Goal: Check status: Check status

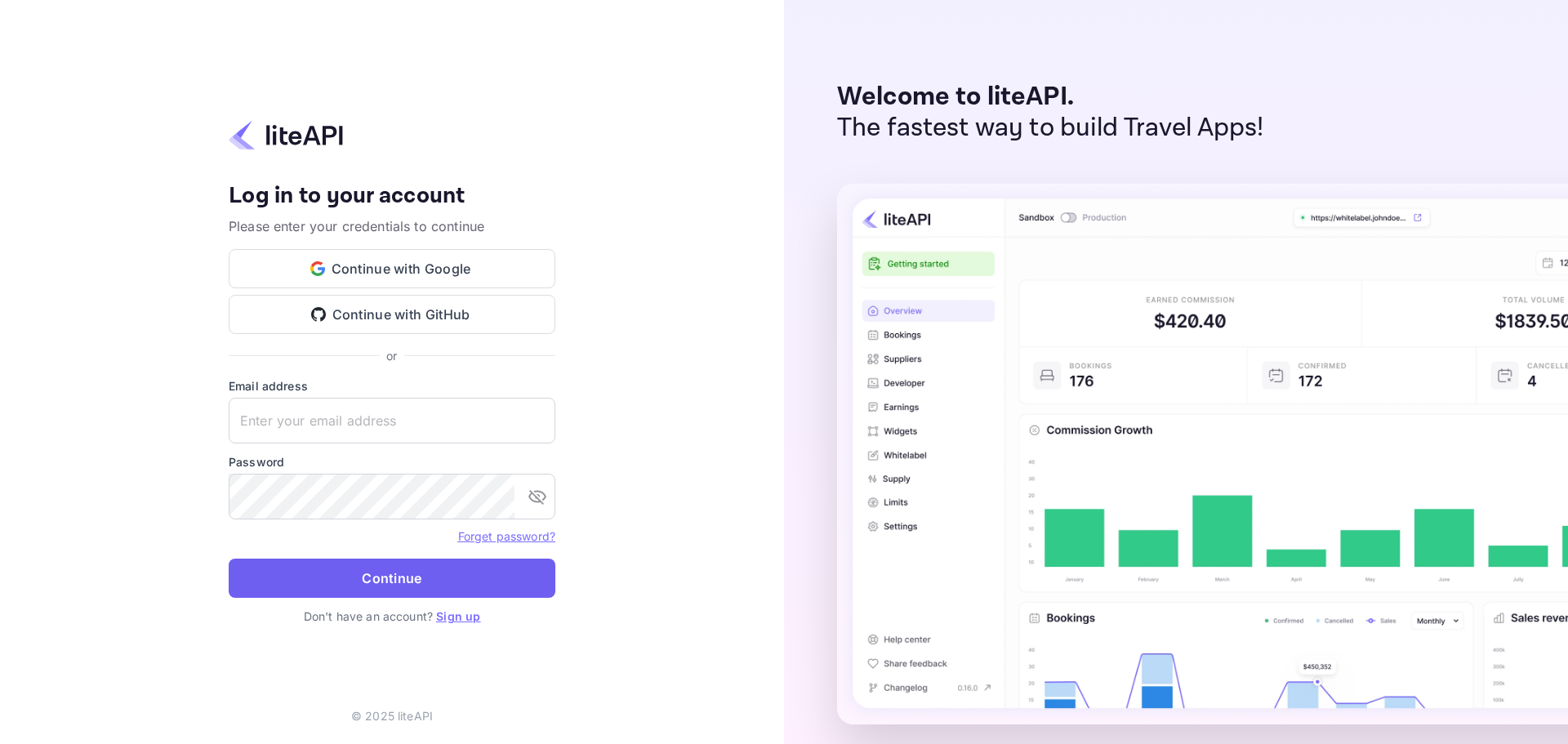
type input "[PERSON_NAME][EMAIL_ADDRESS][DOMAIN_NAME]"
click at [396, 566] on button "Continue" at bounding box center [392, 579] width 327 height 40
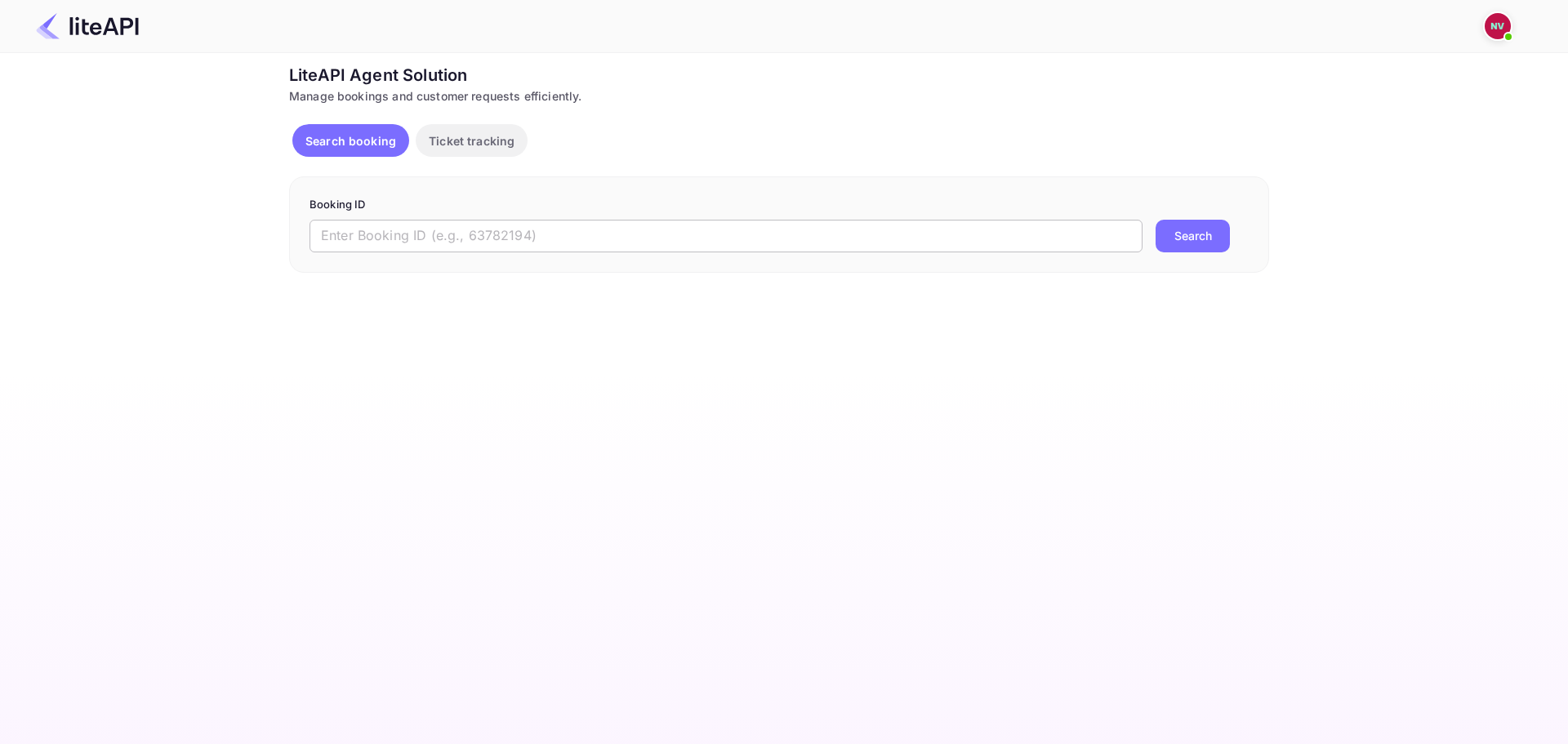
click at [559, 244] on input "text" at bounding box center [726, 236] width 833 height 33
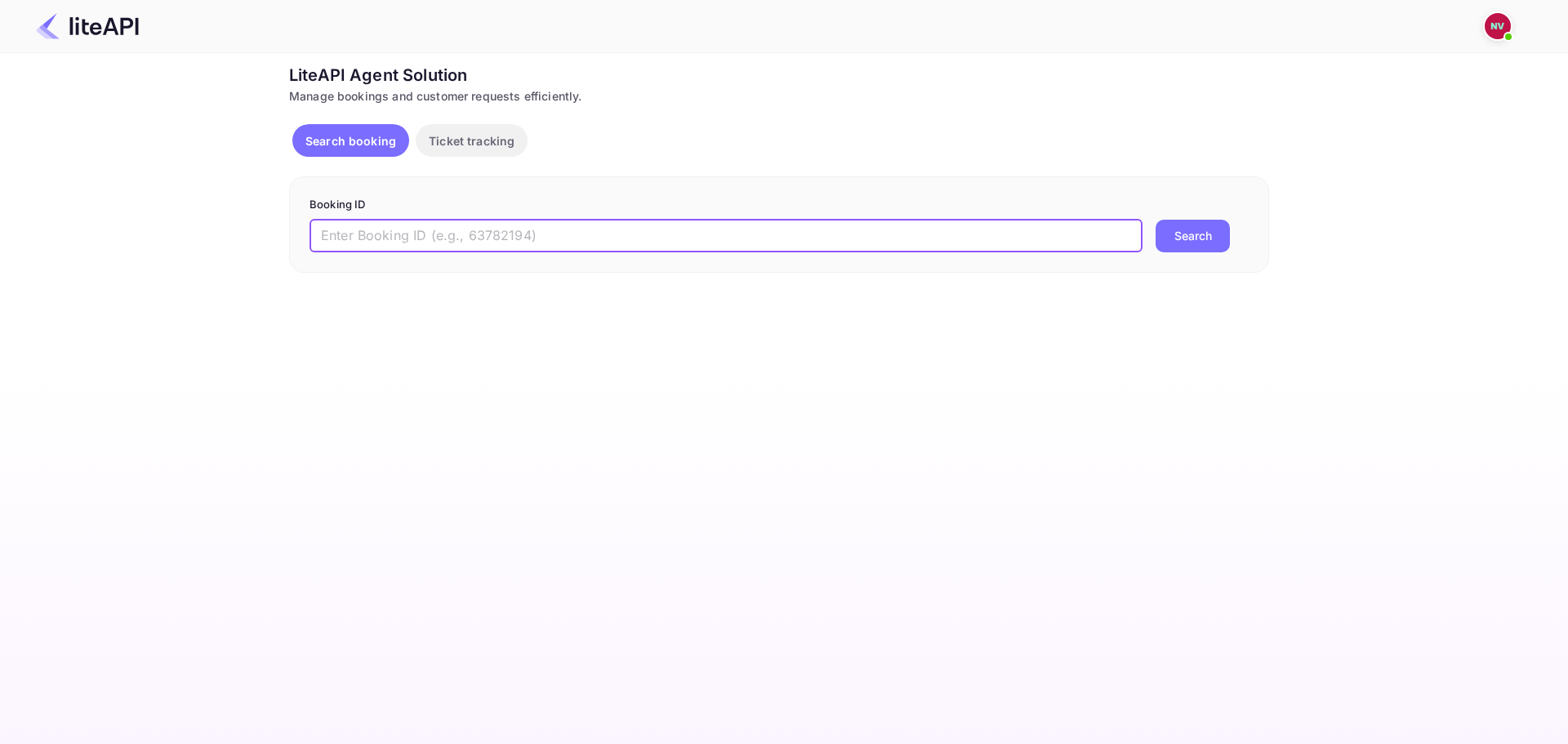
paste input "8875775"
type input "8875775"
click at [1155, 220] on button "Search" at bounding box center [1192, 236] width 75 height 33
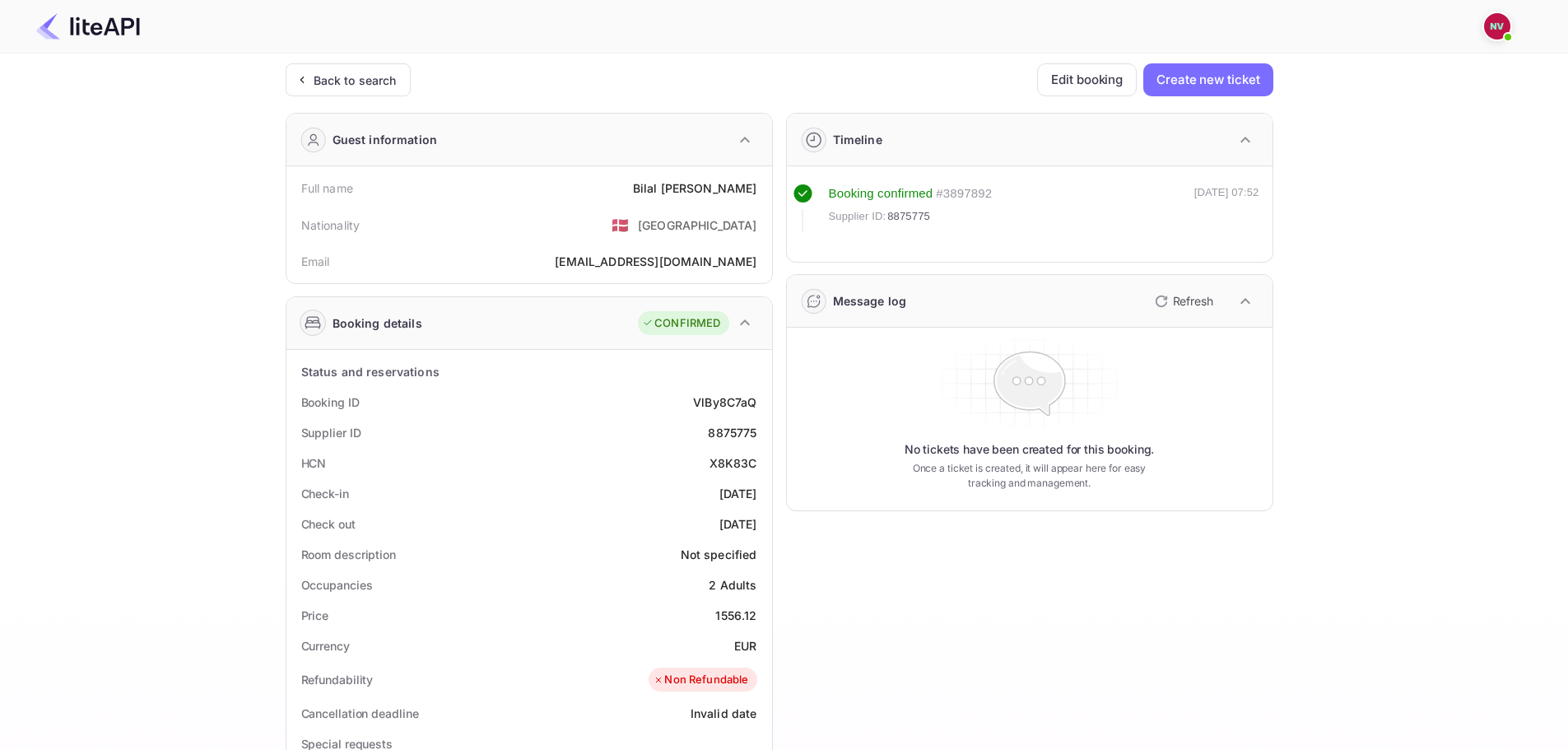
click at [1172, 306] on p "Refresh" at bounding box center [1192, 301] width 40 height 17
click at [1182, 303] on p "Refresh" at bounding box center [1192, 301] width 40 height 17
click at [1162, 294] on icon "button" at bounding box center [1161, 301] width 20 height 20
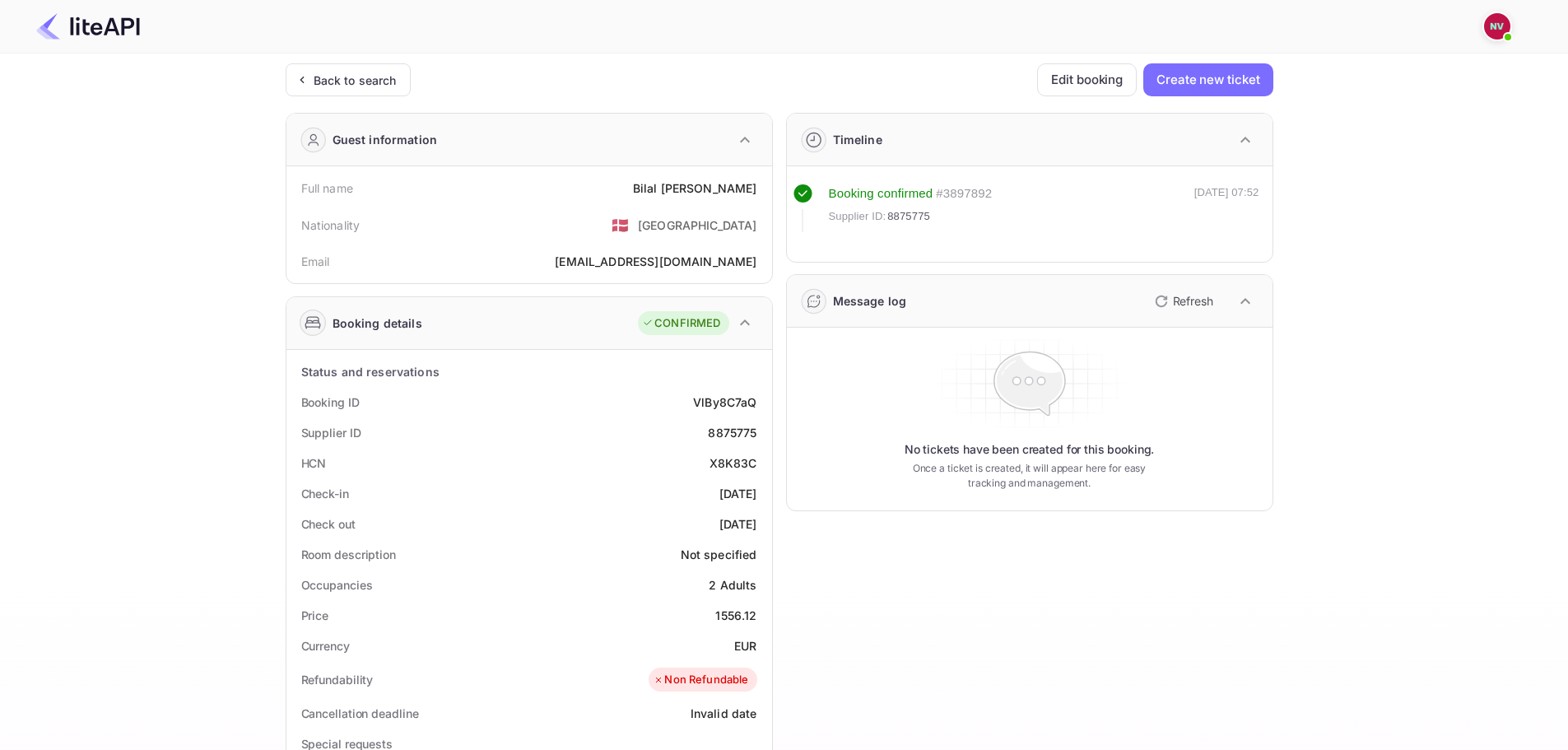
click at [1162, 294] on icon "button" at bounding box center [1161, 301] width 20 height 20
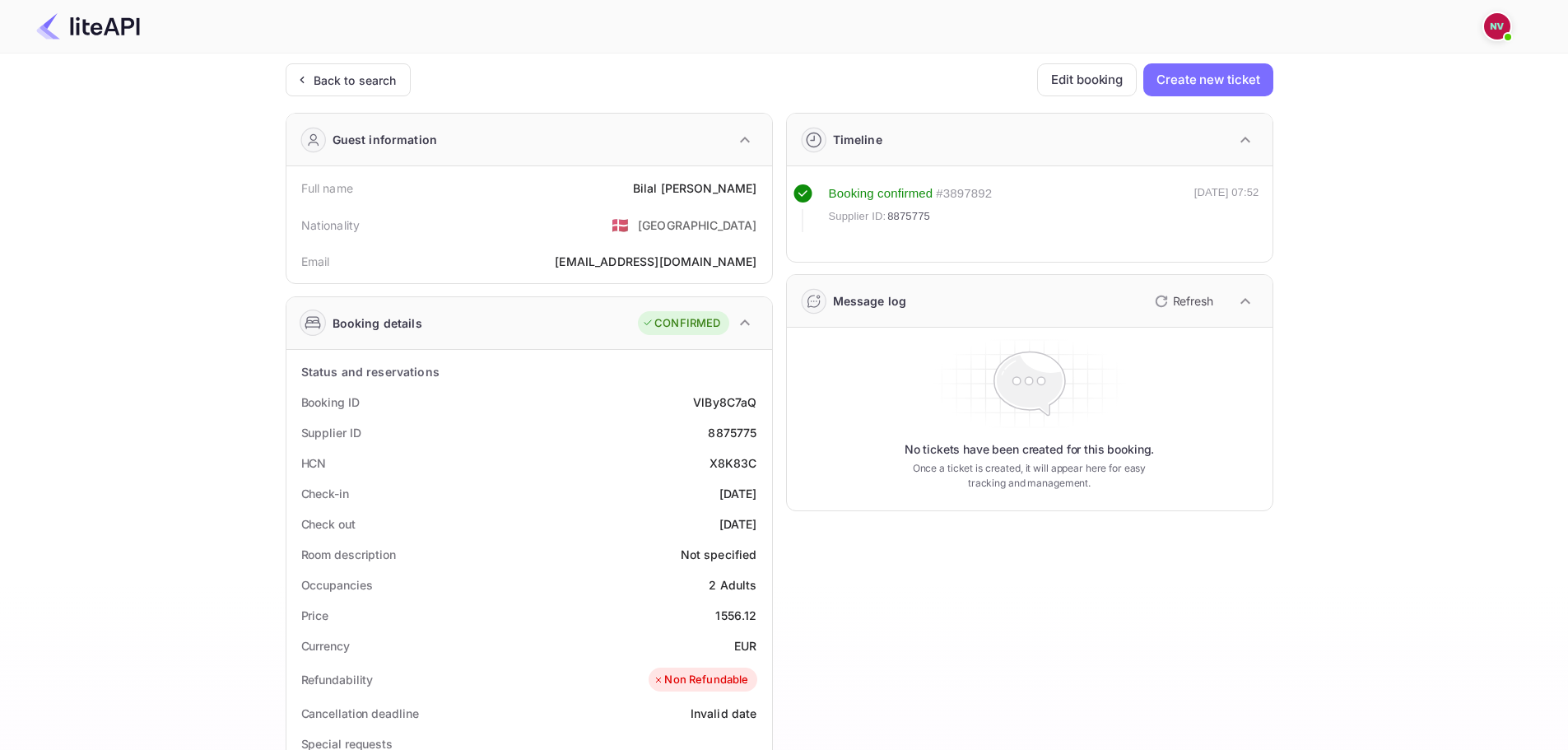
click at [1162, 294] on icon "button" at bounding box center [1161, 301] width 20 height 20
click at [1179, 295] on p "Refresh" at bounding box center [1192, 301] width 40 height 17
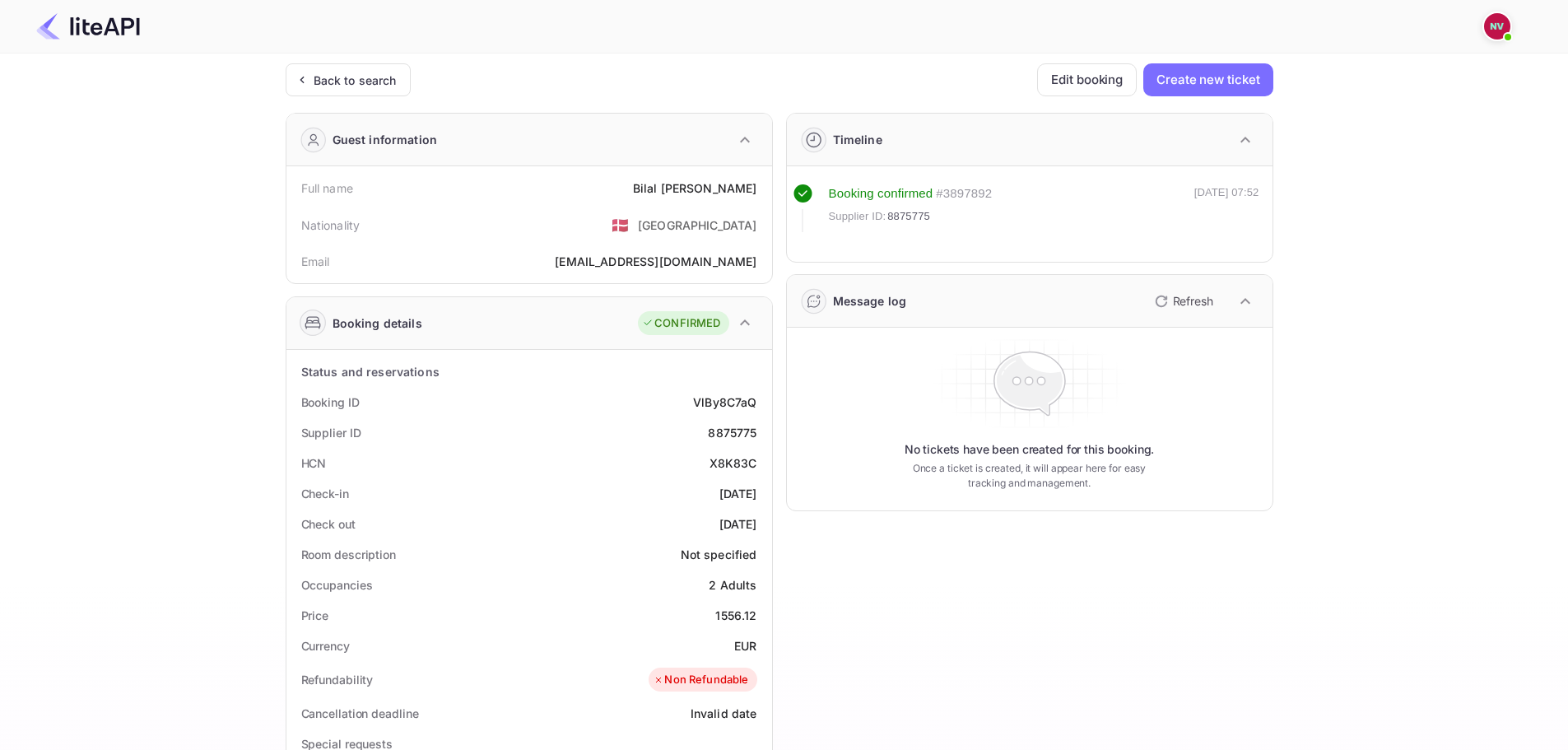
click at [1179, 295] on p "Refresh" at bounding box center [1192, 301] width 40 height 17
